Goal: Register for event/course

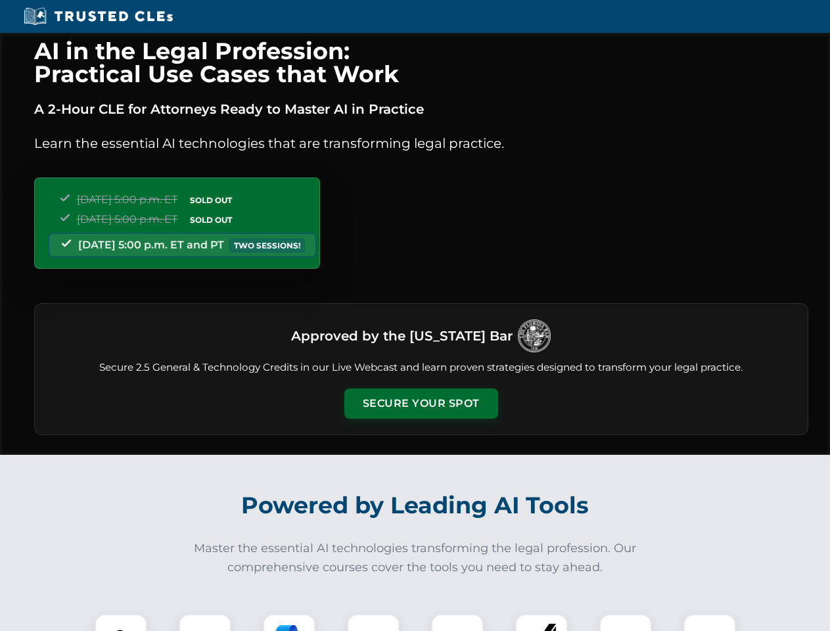
click at [421, 403] on button "Secure Your Spot" at bounding box center [421, 403] width 154 height 30
click at [121, 622] on img at bounding box center [121, 640] width 38 height 38
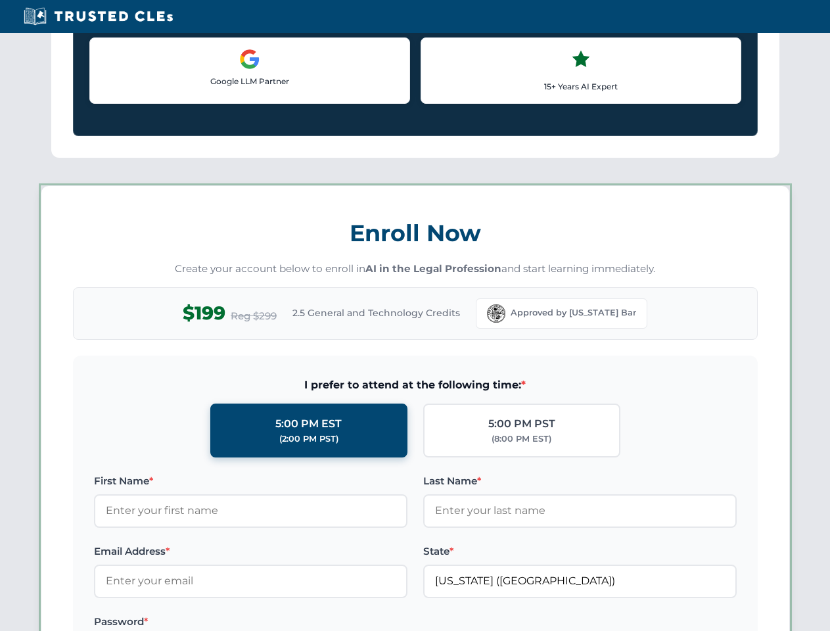
click at [289, 622] on label "Password *" at bounding box center [250, 622] width 313 height 16
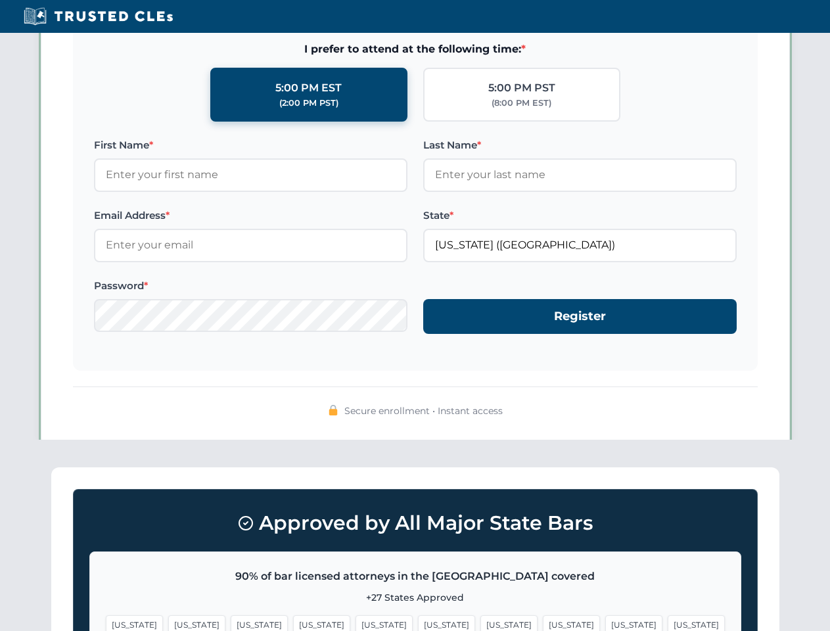
click at [605, 622] on span "[US_STATE]" at bounding box center [633, 624] width 57 height 19
